Goal: Transaction & Acquisition: Book appointment/travel/reservation

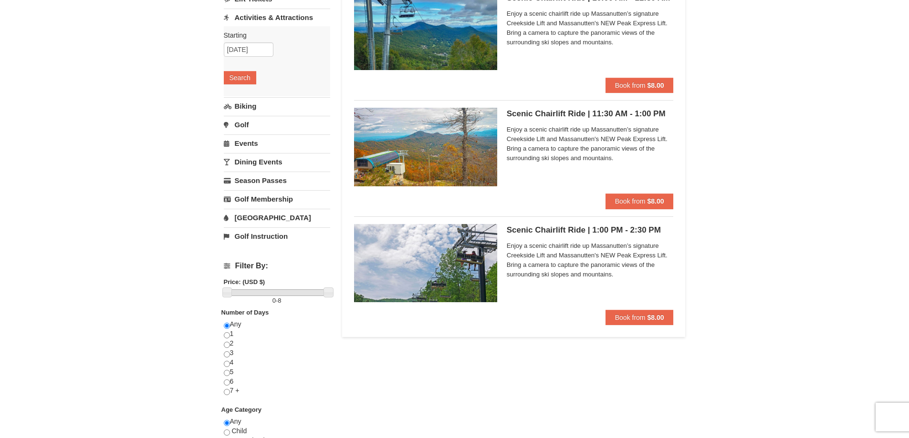
scroll to position [223, 0]
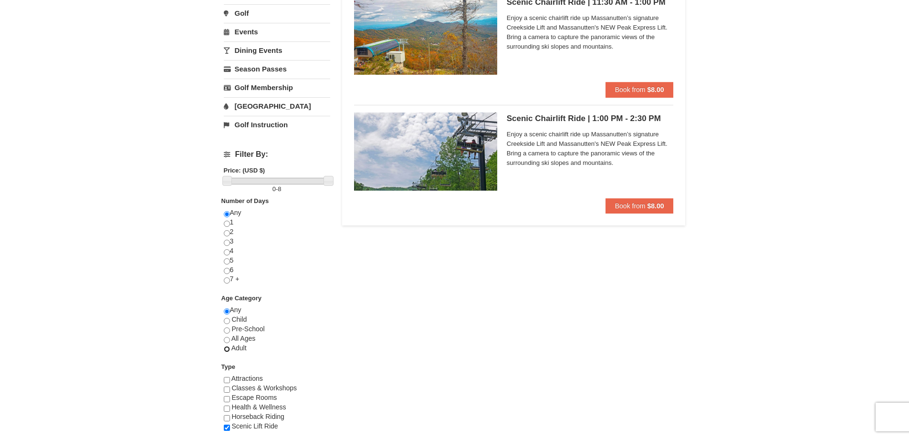
click at [227, 350] on input "radio" at bounding box center [227, 349] width 6 height 6
radio input "true"
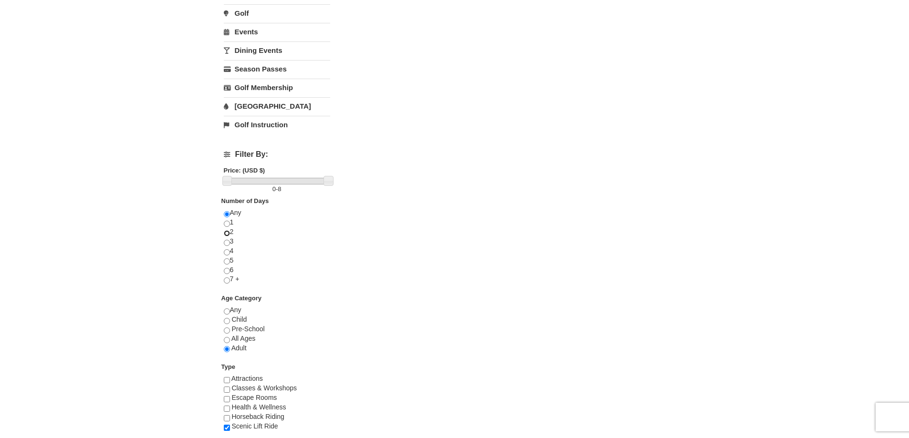
click at [227, 233] on input "radio" at bounding box center [227, 233] width 6 height 6
radio input "true"
click at [227, 214] on input "radio" at bounding box center [227, 214] width 6 height 6
radio input "true"
click at [227, 313] on input "radio" at bounding box center [227, 312] width 6 height 6
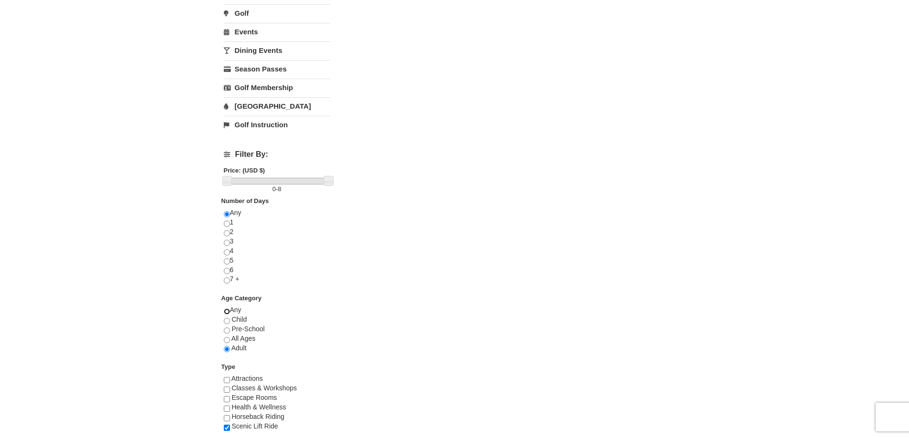
radio input "true"
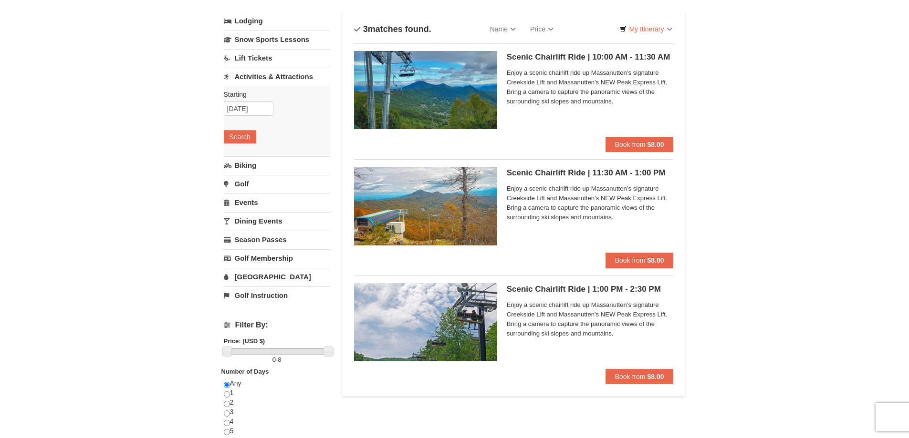
scroll to position [0, 0]
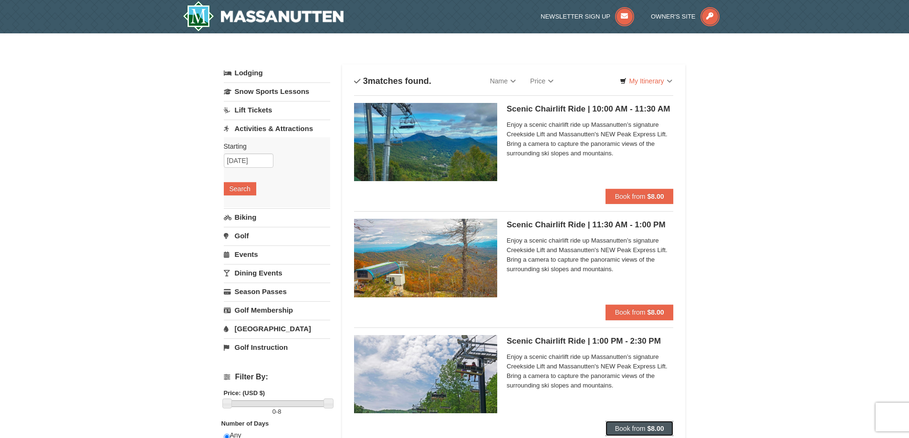
click at [635, 428] on span "Book from" at bounding box center [630, 429] width 31 height 8
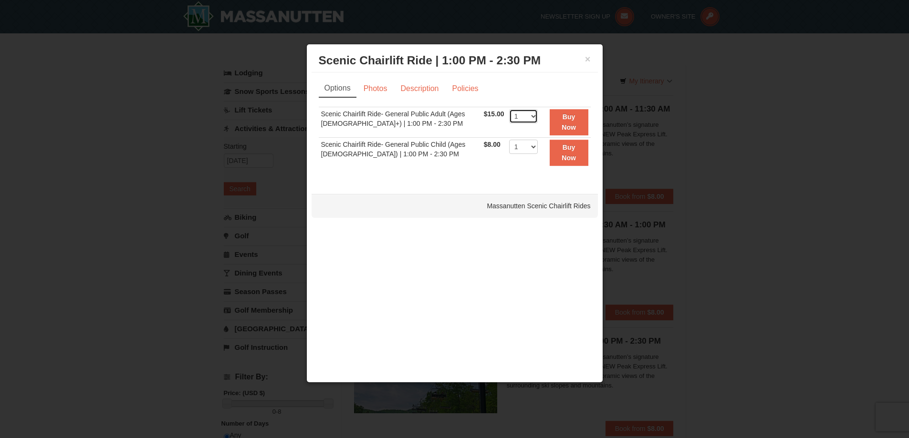
click at [528, 118] on select "1 2 3 4 5 6 7 8 9 10 11 12 13 14 15 16 17 18 19 20 21 22" at bounding box center [523, 116] width 29 height 14
select select "2"
click at [509, 109] on select "1 2 3 4 5 6 7 8 9 10 11 12 13 14 15 16 17 18 19 20 21 22" at bounding box center [523, 116] width 29 height 14
click at [567, 123] on button "Buy Now" at bounding box center [569, 122] width 39 height 26
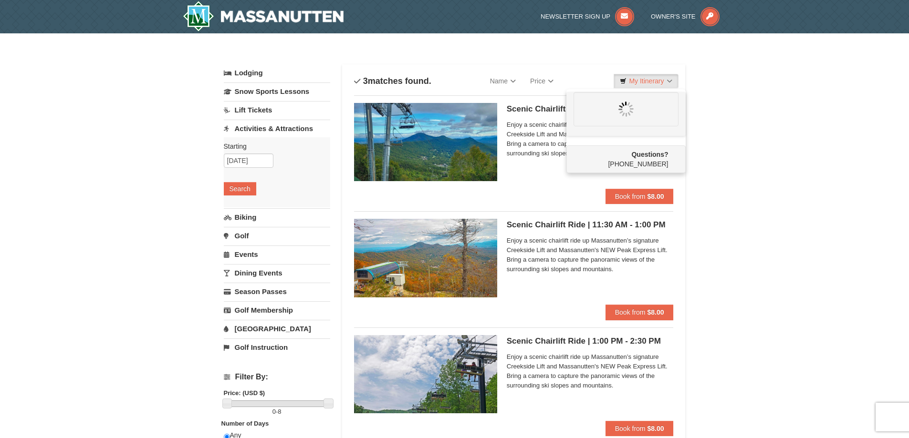
scroll to position [3, 0]
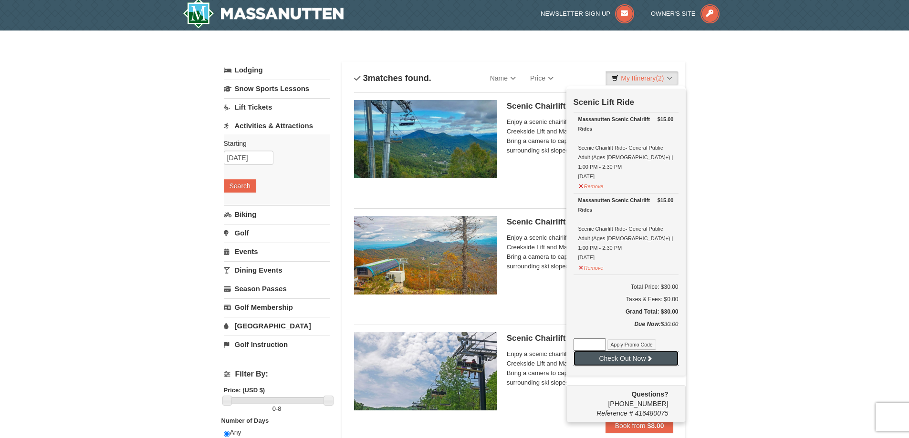
click at [607, 351] on button "Check Out Now" at bounding box center [625, 358] width 105 height 15
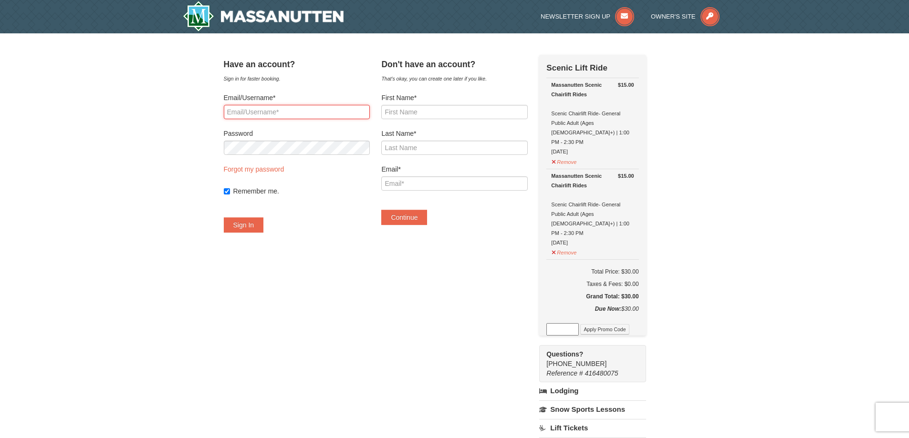
click at [262, 111] on input "Email/Username*" at bounding box center [297, 112] width 146 height 14
type input "mj@alphavoyages.com"
click at [262, 224] on button "Sign In" at bounding box center [244, 225] width 40 height 15
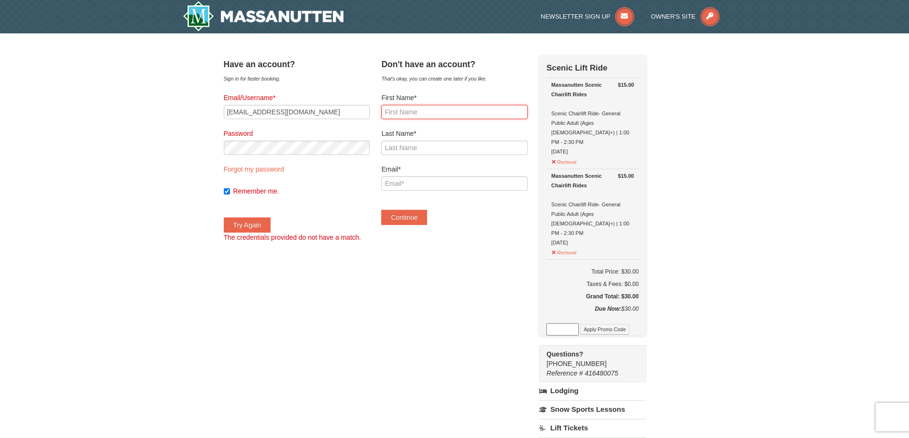
click at [441, 108] on input "First Name*" at bounding box center [454, 112] width 146 height 14
type input "Mary June"
type input "Williams"
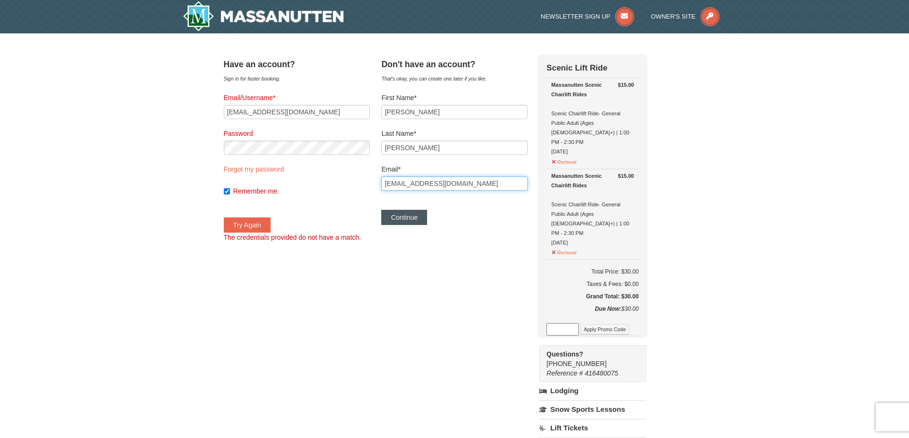
type input "mj@alphavoyages.com"
click at [419, 220] on button "Continue" at bounding box center [404, 217] width 46 height 15
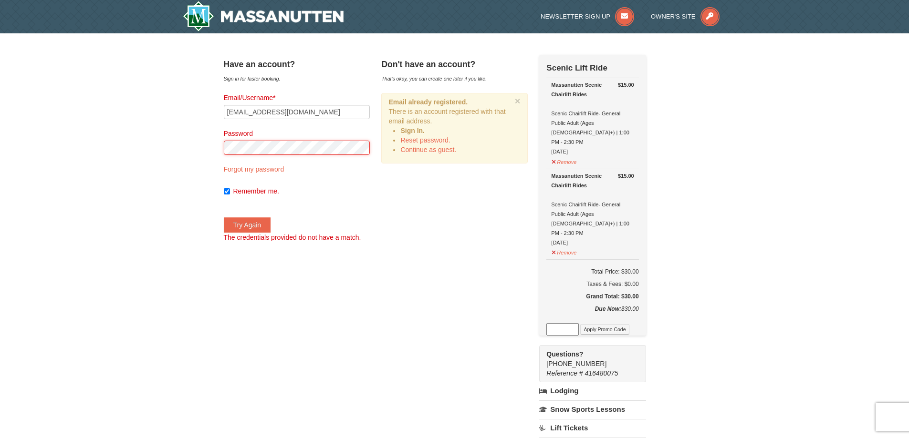
click at [224, 218] on button "Try Again" at bounding box center [247, 225] width 47 height 15
click at [424, 148] on link "Continue as guest." at bounding box center [428, 150] width 56 height 8
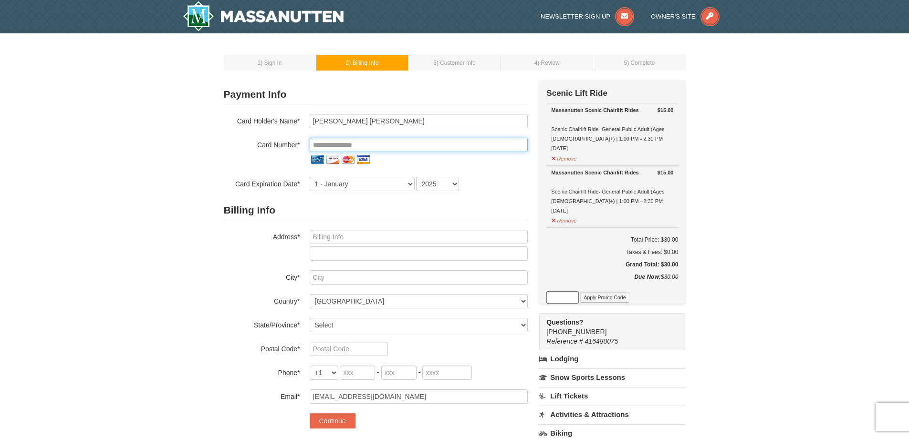
click at [395, 145] on input "tel" at bounding box center [419, 145] width 218 height 14
type input "**********"
click at [415, 184] on div "1 - January 2 - February 3 - March 4 - April 5 - May 6 - June 7 - July 8 - Augu…" at bounding box center [419, 184] width 218 height 14
click at [407, 184] on select "1 - January 2 - February 3 - March 4 - April 5 - May 6 - June 7 - July 8 - Augu…" at bounding box center [362, 184] width 105 height 14
select select "6"
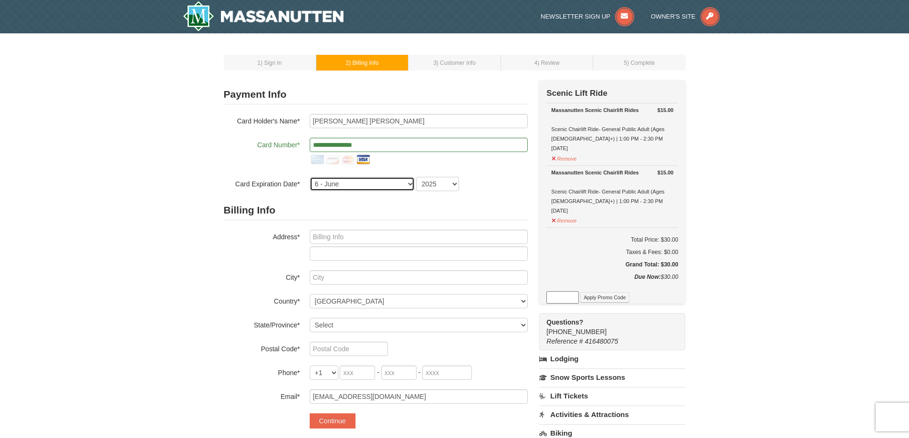
click at [310, 177] on select "1 - January 2 - February 3 - March 4 - April 5 - May 6 - June 7 - July 8 - Augu…" at bounding box center [362, 184] width 105 height 14
click at [456, 185] on select "2025 2026 2027 2028 2029 2030 2031 2032 2033 2034" at bounding box center [437, 184] width 43 height 14
select select "2027"
click at [416, 177] on select "2025 2026 2027 2028 2029 2030 2031 2032 2033 2034" at bounding box center [437, 184] width 43 height 14
click at [356, 236] on input "text" at bounding box center [419, 237] width 218 height 14
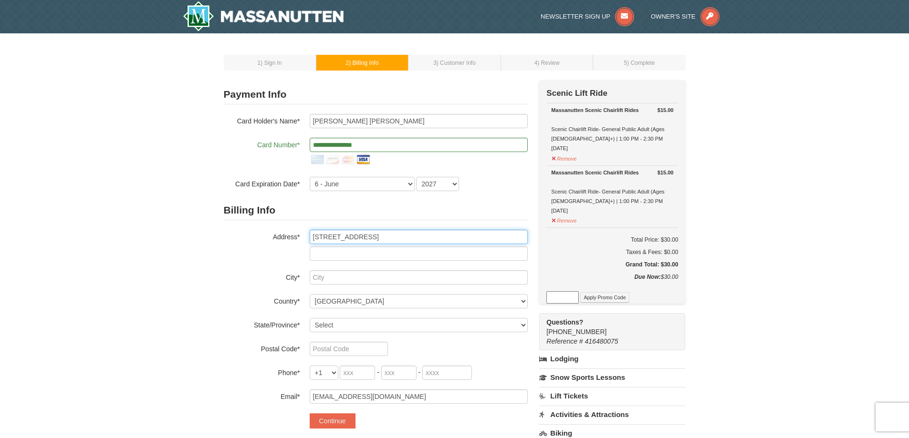
type input "600 Westminster Canterbury Drive"
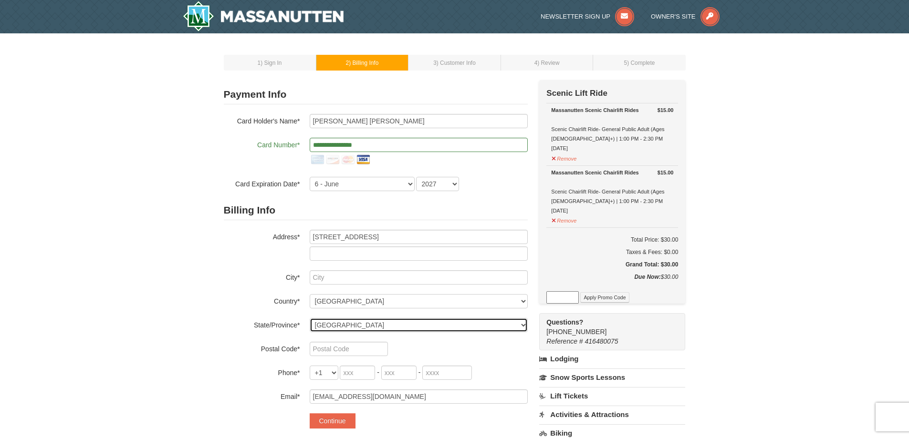
select select "VA"
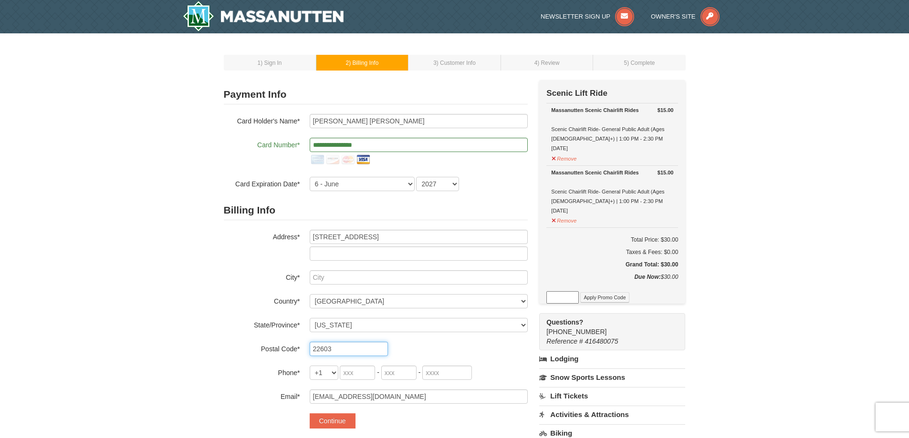
type input "22603"
type input "540"
type input "327"
type input "6299"
click at [343, 277] on input "text" at bounding box center [419, 278] width 218 height 14
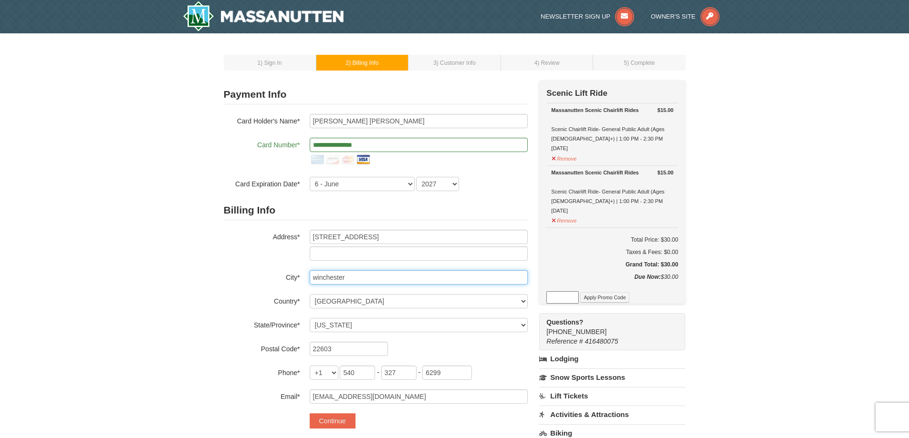
type input "winchester"
click at [334, 420] on button "Continue" at bounding box center [333, 421] width 46 height 15
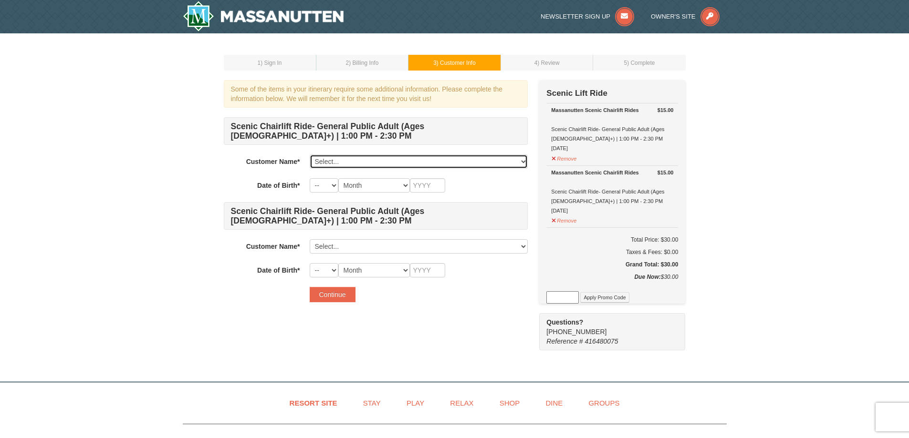
click at [526, 162] on select "Select... Mary June Williams Add New..." at bounding box center [419, 162] width 218 height 14
select select "28336292"
click at [310, 155] on select "Select... Mary June Williams Add New..." at bounding box center [419, 162] width 218 height 14
click at [336, 185] on select "-- 01 02 03 04 05 06 07 08 09 10 11 12 13 14 15 16 17 18 19 20 21 22 23 24 25 2…" at bounding box center [324, 185] width 29 height 14
click at [310, 178] on select "-- 01 02 03 04 05 06 07 08 09 10 11 12 13 14 15 16 17 18 19 20 21 22 23 24 25 2…" at bounding box center [324, 185] width 29 height 14
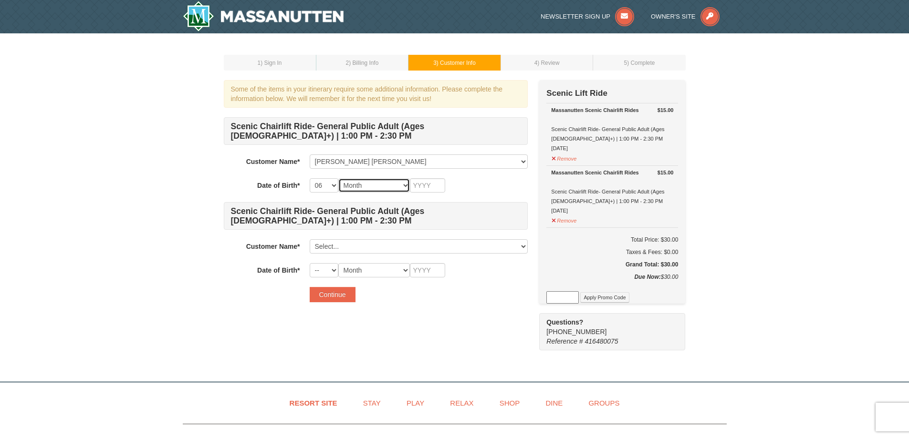
click at [403, 185] on select "Month January February March April May June July August September October Novem…" at bounding box center [374, 185] width 72 height 14
click at [335, 186] on select "-- 01 02 03 04 05 06 07 08 09 10 11 12 13 14 15 16 17 18 19 20 21 22 23 24 25 2…" at bounding box center [324, 185] width 29 height 14
select select "04"
click at [310, 178] on select "-- 01 02 03 04 05 06 07 08 09 10 11 12 13 14 15 16 17 18 19 20 21 22 23 24 25 2…" at bounding box center [324, 185] width 29 height 14
click at [404, 186] on select "Month January February March April May June July August September October Novem…" at bounding box center [374, 185] width 72 height 14
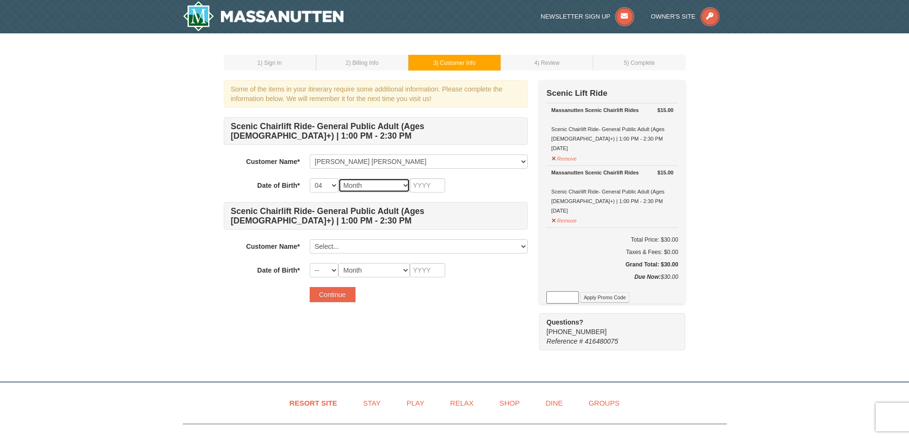
select select "06"
click at [338, 178] on select "Month January February March April May June July August September October Novem…" at bounding box center [374, 185] width 72 height 14
click at [415, 184] on input "text" at bounding box center [427, 185] width 35 height 14
type input "1943"
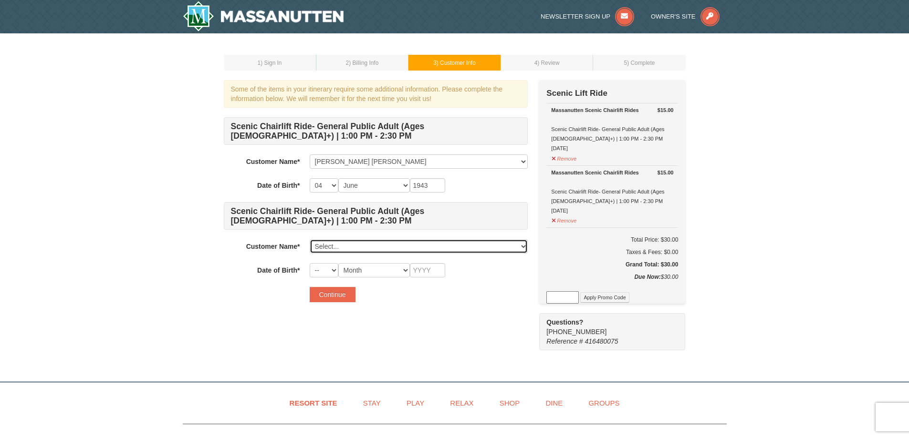
click at [525, 249] on select "Select... Mary June Williams Add New..." at bounding box center [419, 246] width 218 height 14
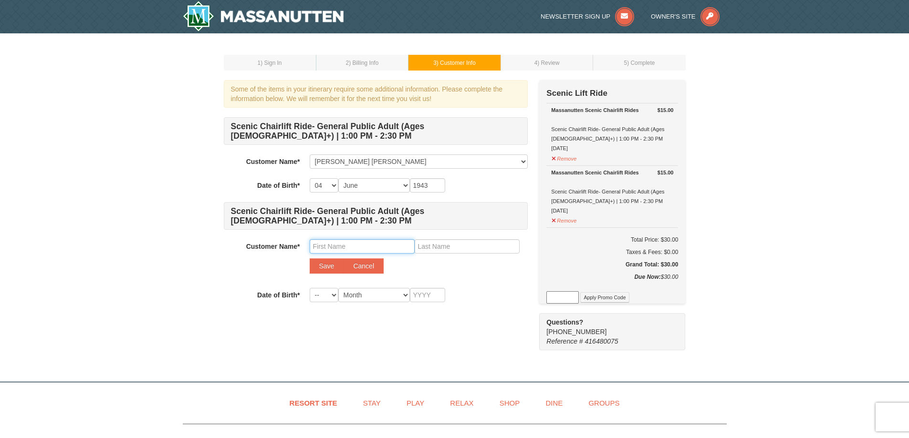
drag, startPoint x: 332, startPoint y: 249, endPoint x: 341, endPoint y: 241, distance: 11.9
click at [338, 243] on input "text" at bounding box center [362, 246] width 105 height 14
type input "Nancy"
type input "Craun"
click at [336, 296] on select "-- 01 02 03 04 05 06 07 08 09 10 11 12 13 14 15 16 17 18 19 20 21 22 23 24 25 2…" at bounding box center [324, 295] width 29 height 14
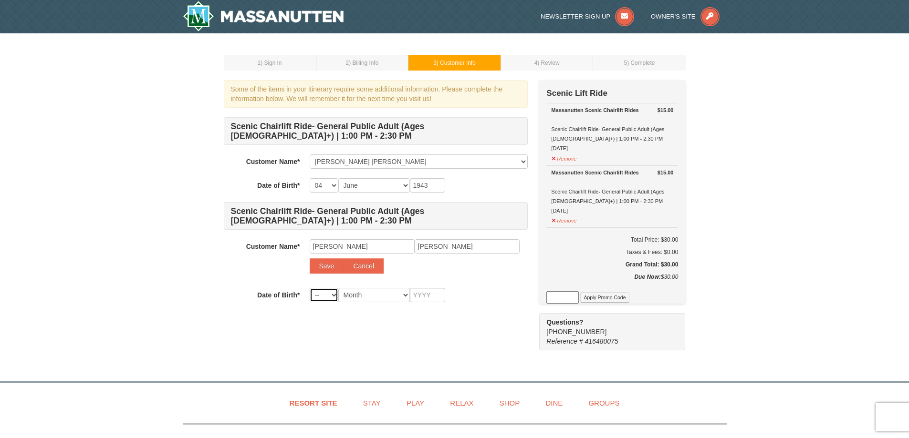
select select "16"
click at [310, 288] on select "-- 01 02 03 04 05 06 07 08 09 10 11 12 13 14 15 16 17 18 19 20 21 22 23 24 25 2…" at bounding box center [324, 295] width 29 height 14
click at [408, 295] on select "Month January February March April May June July August September October Novem…" at bounding box center [374, 295] width 72 height 14
select select "12"
click at [338, 288] on select "Month January February March April May June July August September October Novem…" at bounding box center [374, 295] width 72 height 14
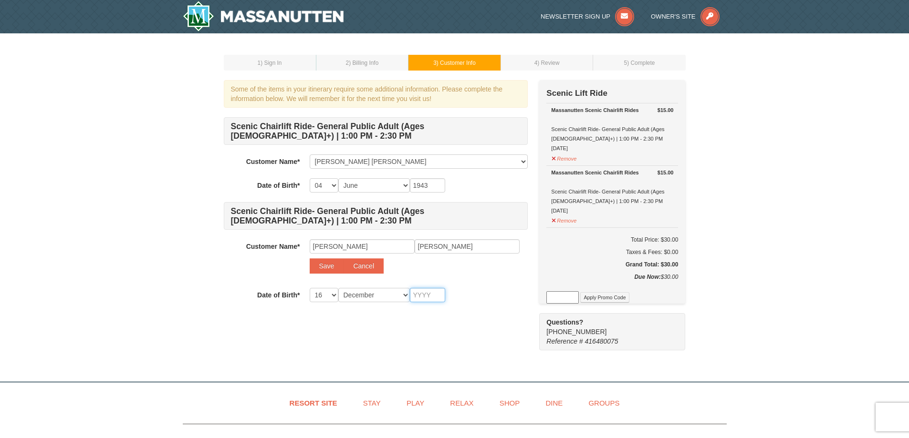
click at [435, 294] on input "text" at bounding box center [427, 295] width 35 height 14
type input "1947"
click at [333, 266] on button "Save" at bounding box center [327, 266] width 34 height 15
select select
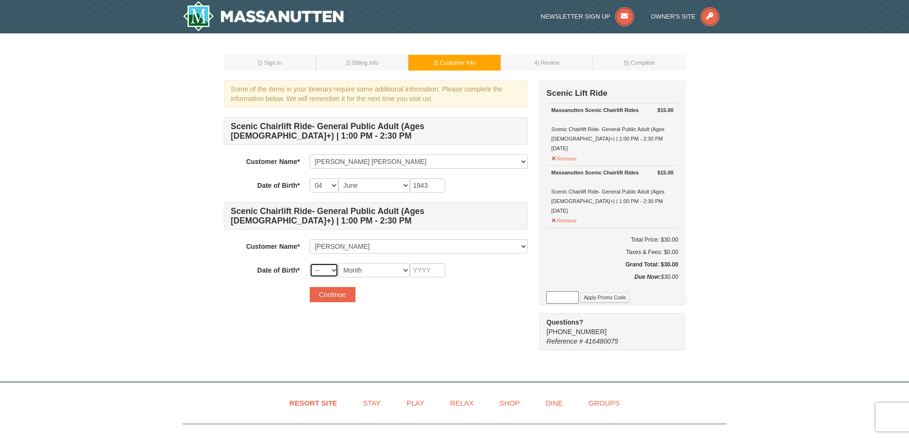
click at [333, 268] on select "-- 01 02 03 04 05 06 07 08 09 10 11 12 13 14 15 16 17 18 19 20 21 22 23 24 25 2…" at bounding box center [324, 270] width 29 height 14
select select "16"
click at [310, 263] on select "-- 01 02 03 04 05 06 07 08 09 10 11 12 13 14 15 16 17 18 19 20 21 22 23 24 25 2…" at bounding box center [324, 270] width 29 height 14
click at [406, 272] on select "Month January February March April May June July August September October Novem…" at bounding box center [374, 270] width 72 height 14
select select "12"
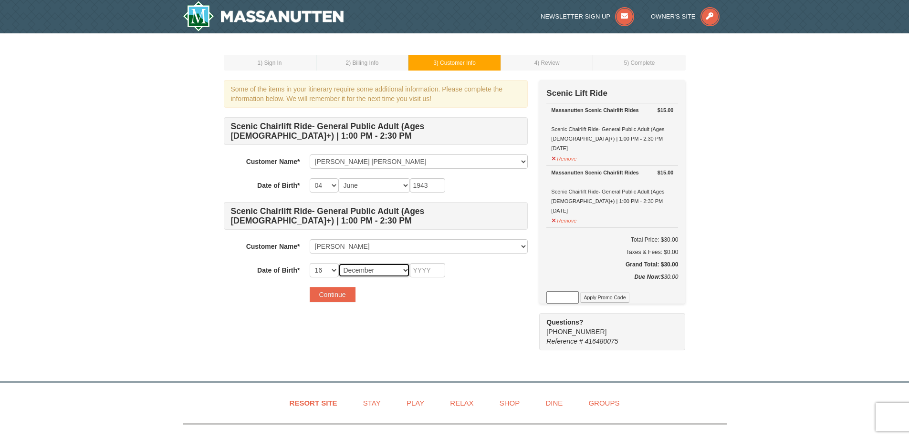
click at [338, 263] on select "Month January February March April May June July August September October Novem…" at bounding box center [374, 270] width 72 height 14
click at [437, 268] on input "text" at bounding box center [427, 270] width 35 height 14
type input "1947"
type button "continue"
click at [342, 295] on button "Continue" at bounding box center [333, 294] width 46 height 15
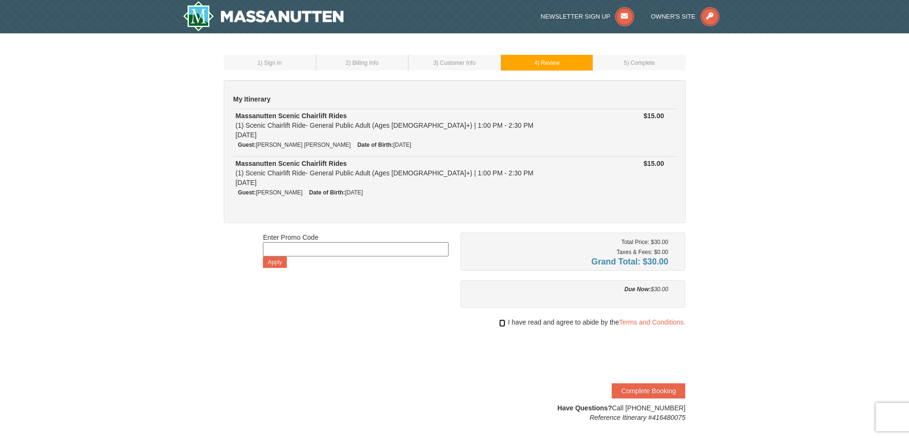
click at [502, 325] on input "checkbox" at bounding box center [502, 324] width 6 height 8
checkbox input "true"
click at [637, 392] on button "Complete Booking" at bounding box center [648, 391] width 73 height 15
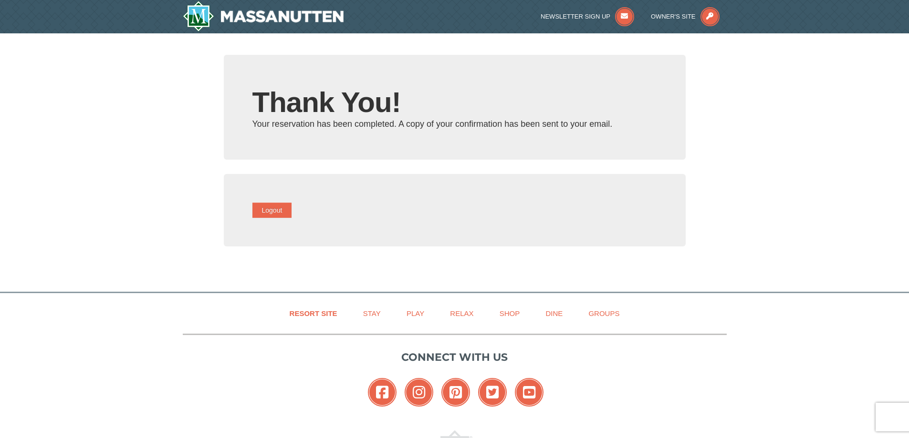
type input "[EMAIL_ADDRESS][DOMAIN_NAME]"
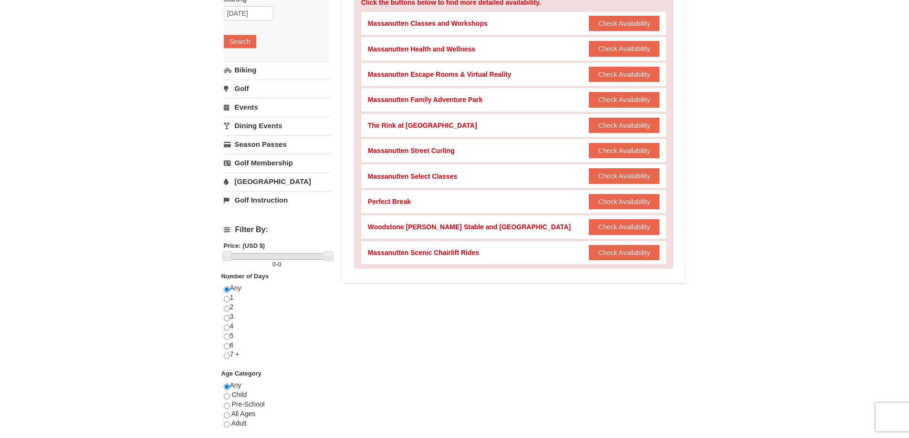
scroll to position [223, 0]
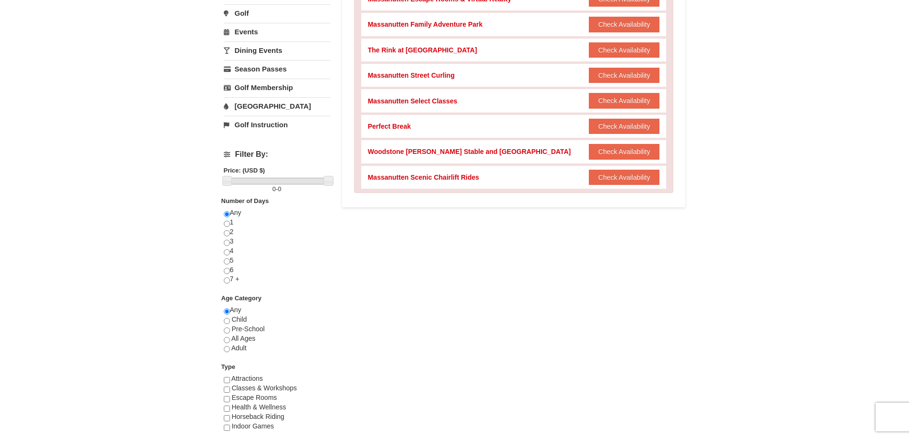
drag, startPoint x: 149, startPoint y: 256, endPoint x: 144, endPoint y: 257, distance: 5.3
click at [149, 256] on div "× Categories List Filter My Itinerary Questions? 1-540-289-9441 Lodging Arrival…" at bounding box center [454, 145] width 909 height 669
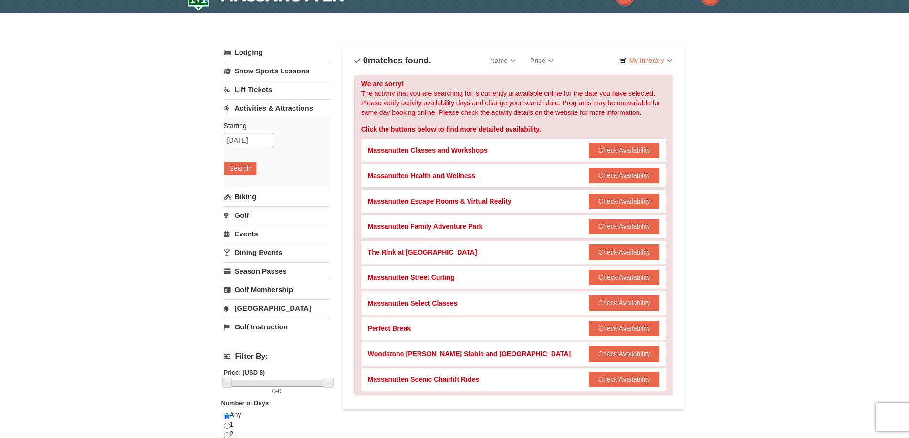
scroll to position [0, 0]
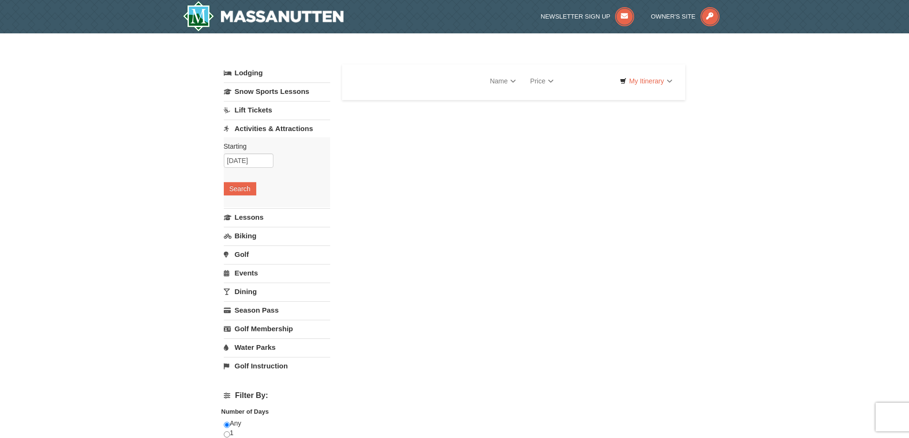
select select "10"
